Goal: Check status

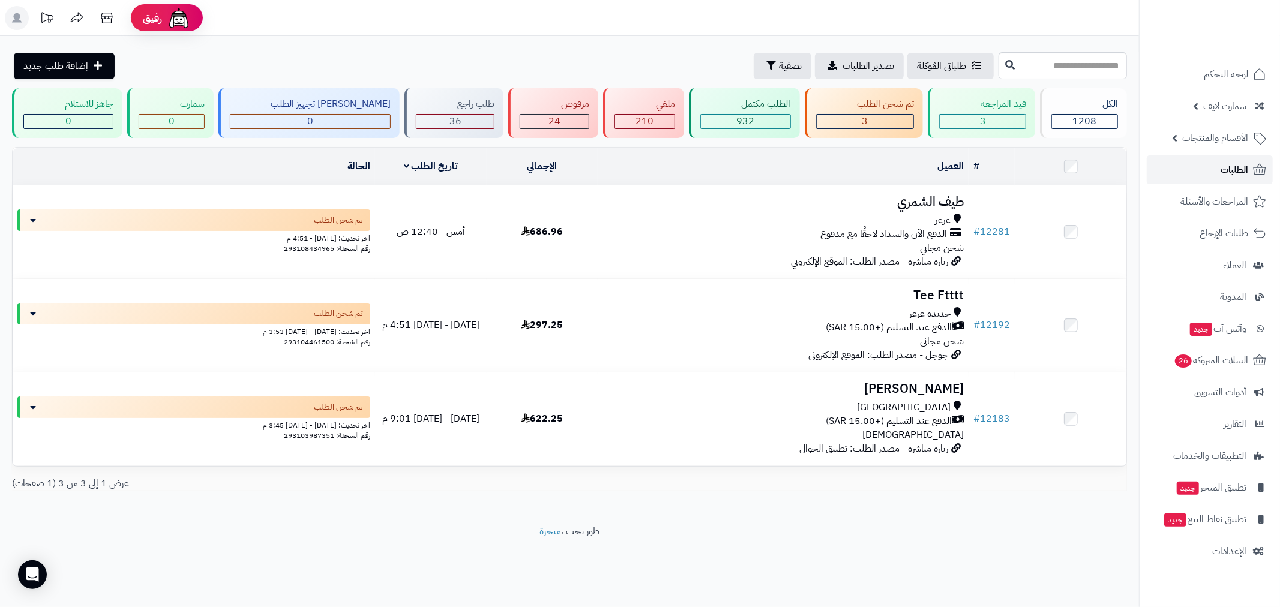
click at [1247, 173] on span "الطلبات" at bounding box center [1235, 169] width 28 height 17
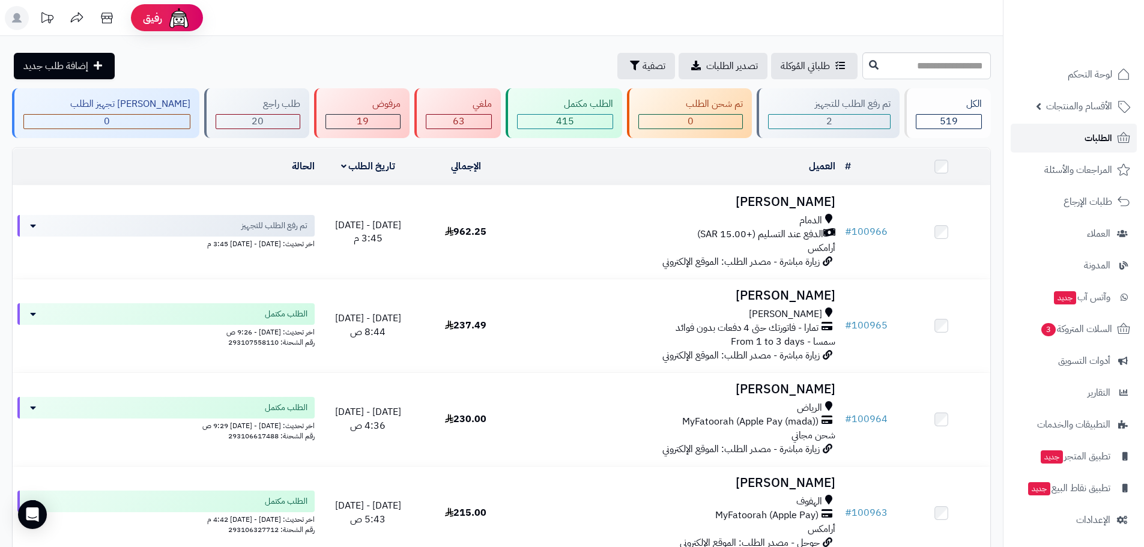
click at [1106, 136] on span "الطلبات" at bounding box center [1098, 138] width 28 height 17
